Goal: Ask a question: Seek information or help from site administrators or community

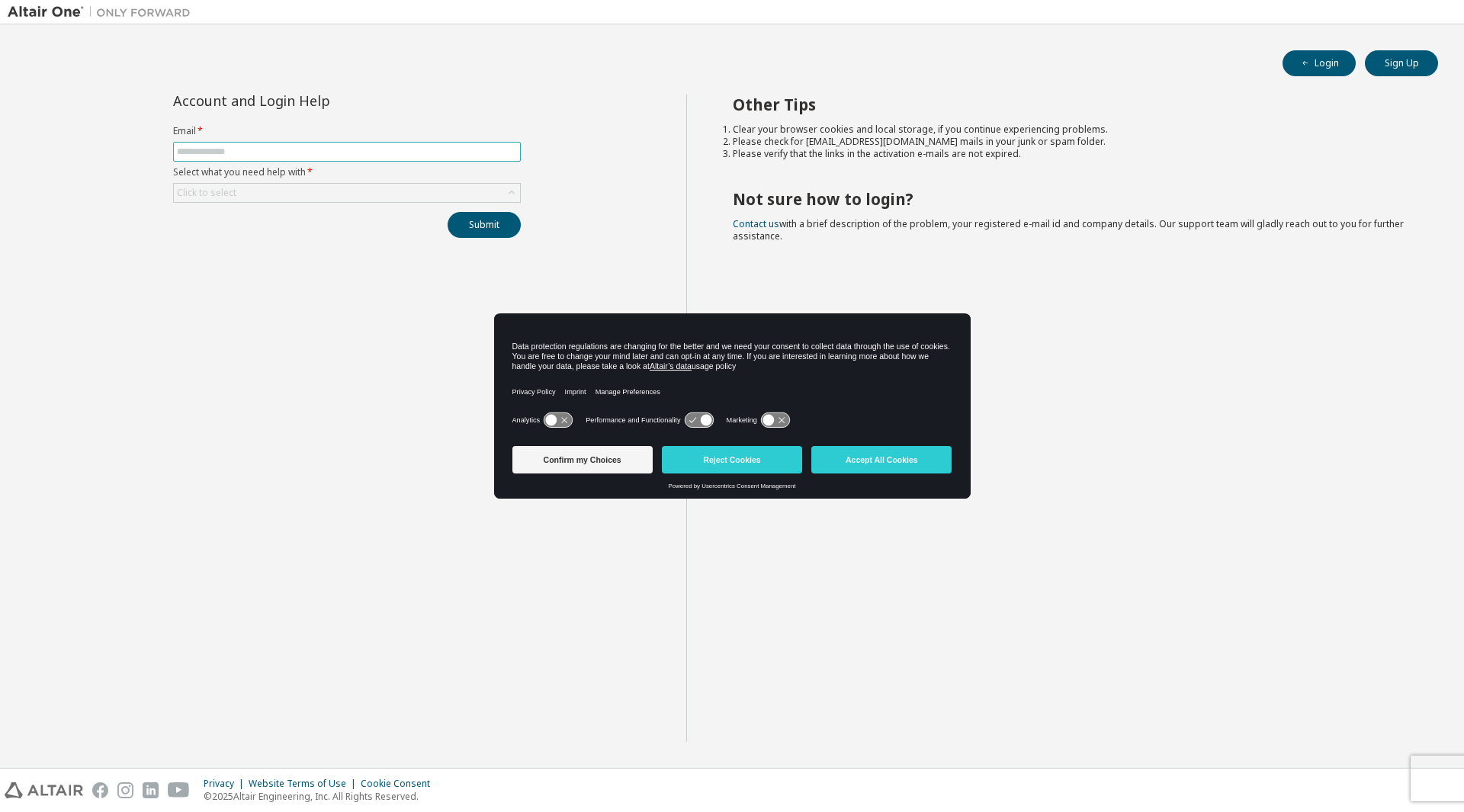
click at [272, 151] on input "text" at bounding box center [347, 151] width 341 height 12
type input "**********"
click at [500, 197] on div "Click to select" at bounding box center [346, 192] width 346 height 18
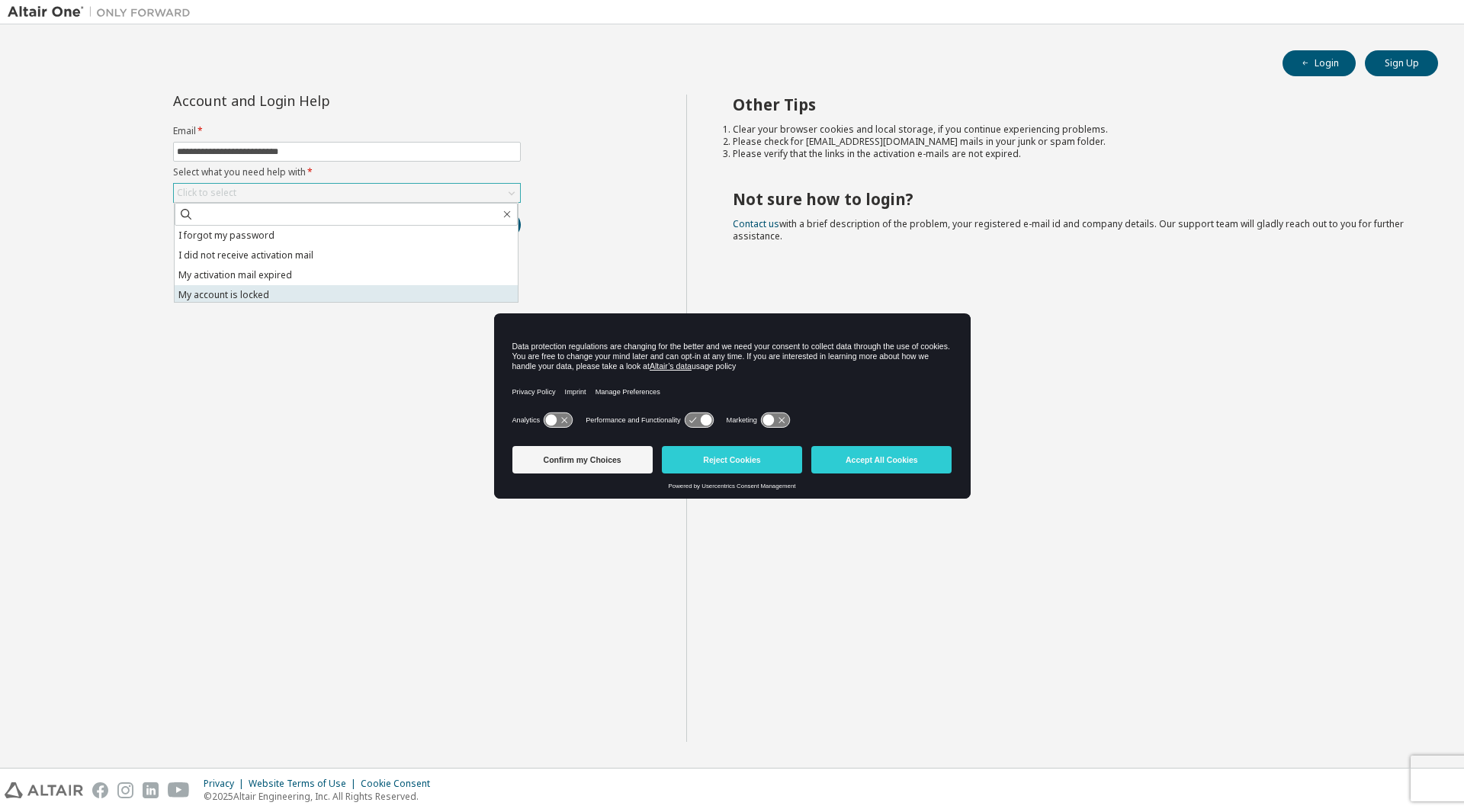
click at [270, 295] on li "My account is locked" at bounding box center [346, 294] width 343 height 20
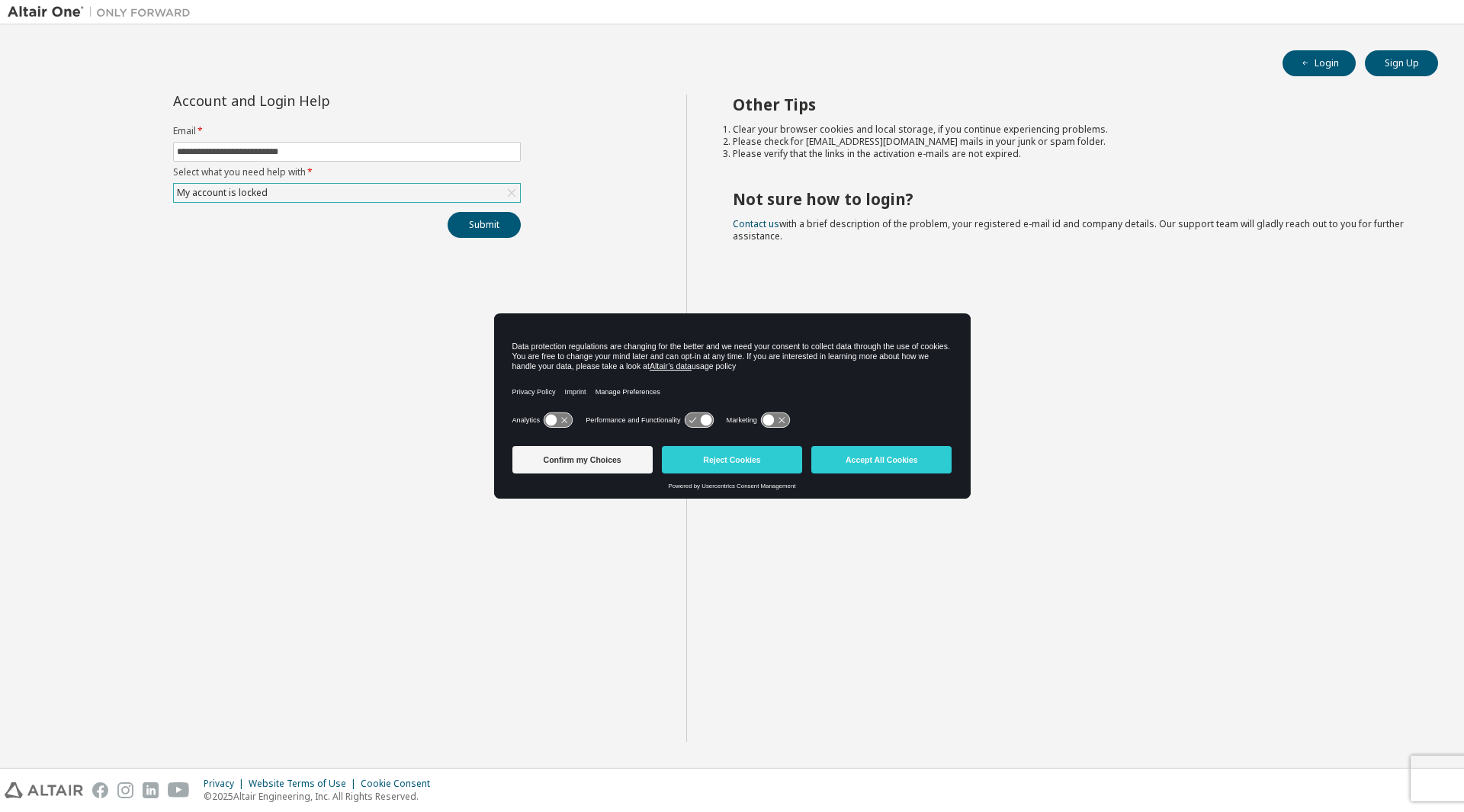
click at [270, 198] on div "My account is locked" at bounding box center [346, 192] width 346 height 18
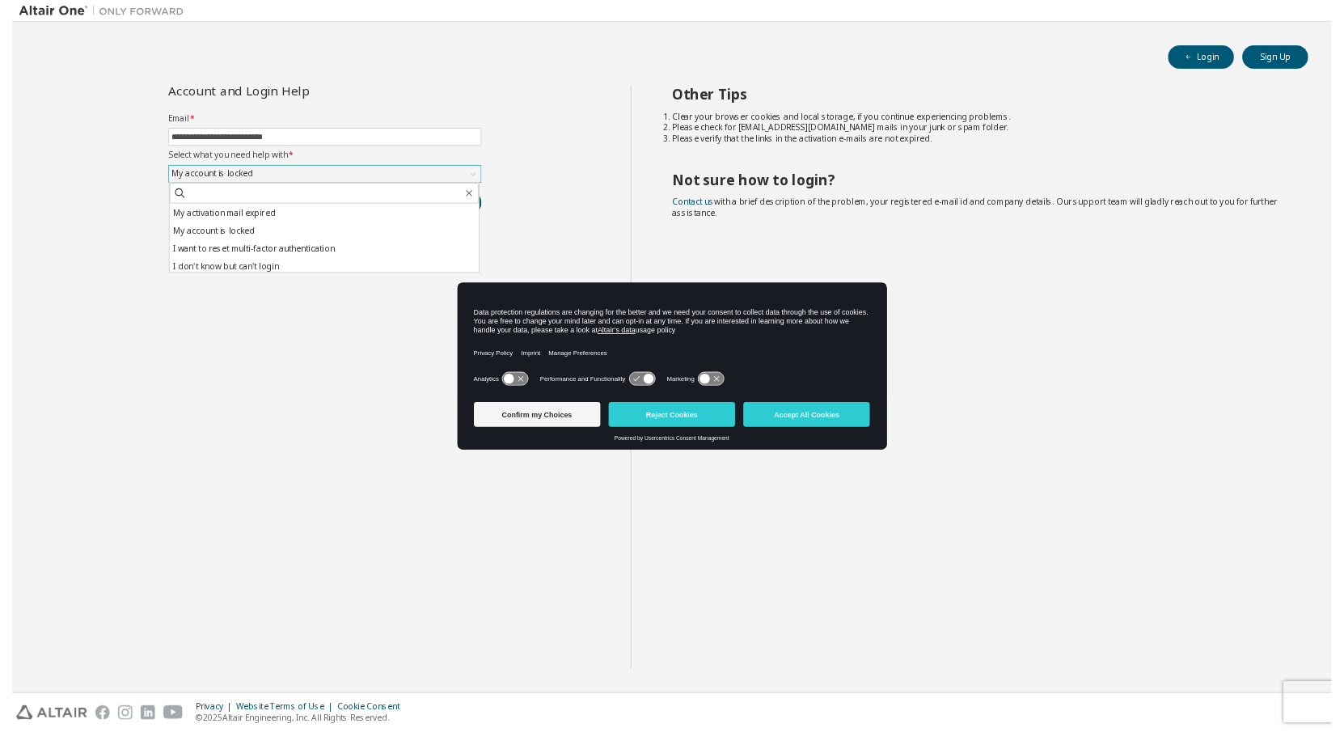
scroll to position [45, 0]
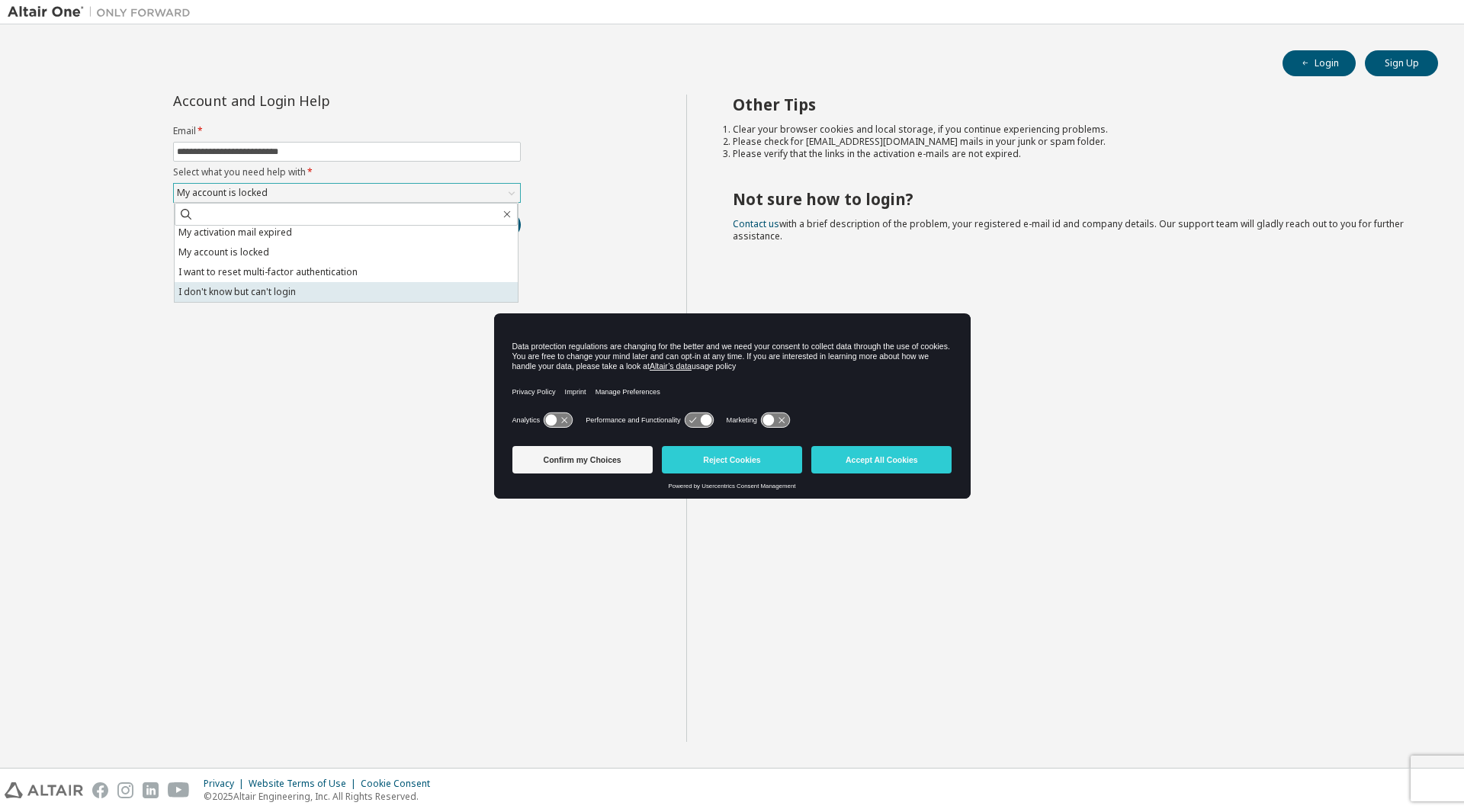
click at [260, 297] on li "I don't know but can't login" at bounding box center [346, 291] width 343 height 20
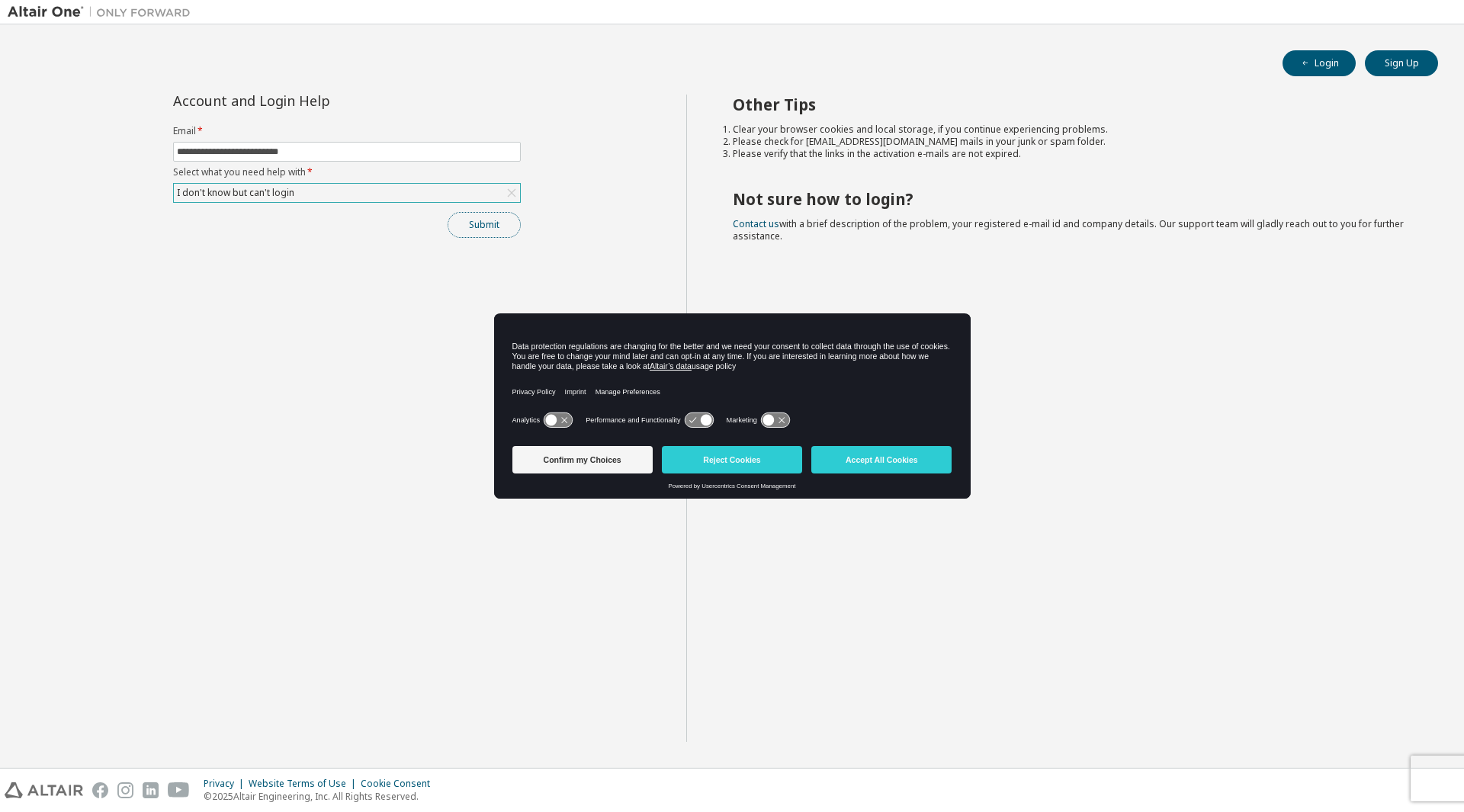
click at [482, 224] on button "Submit" at bounding box center [485, 224] width 74 height 25
click at [897, 460] on button "Accept All Cookies" at bounding box center [881, 459] width 141 height 27
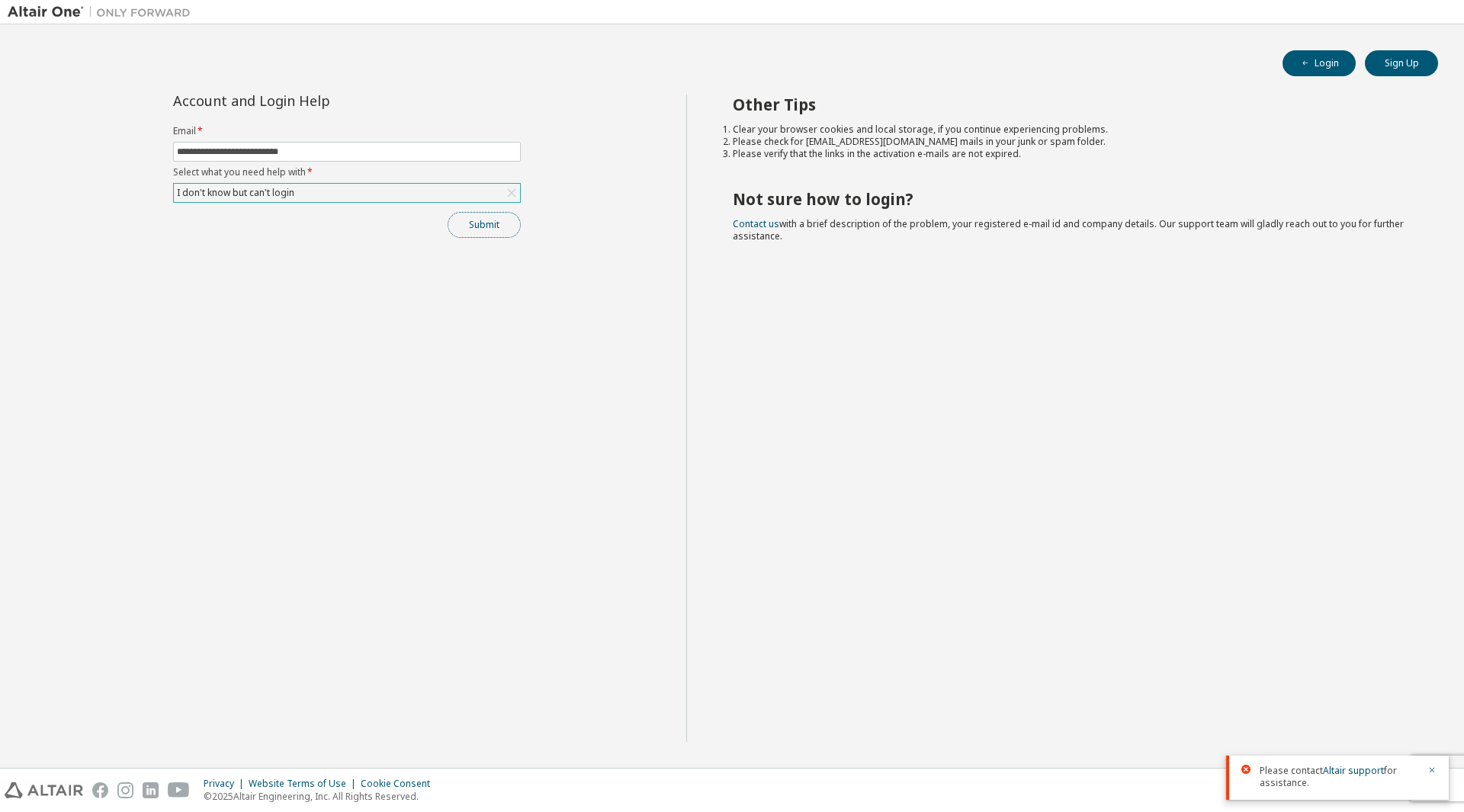
click at [479, 227] on button "Submit" at bounding box center [485, 224] width 74 height 25
click at [1435, 771] on div "Please contact Altair support for assistance." at bounding box center [1338, 771] width 223 height 57
click at [1344, 719] on link "Altair support" at bounding box center [1354, 714] width 61 height 13
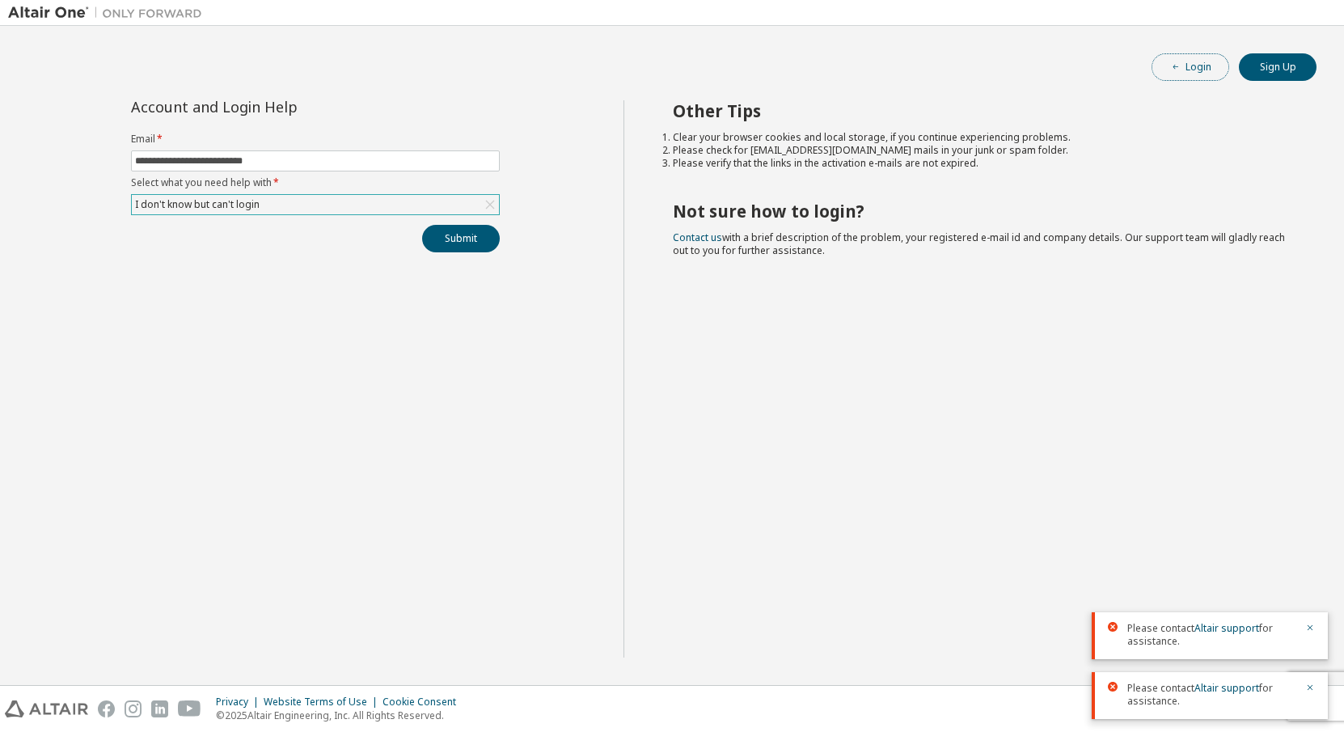
click at [1214, 64] on button "Login" at bounding box center [1190, 66] width 78 height 27
